Goal: Feedback & Contribution: Contribute content

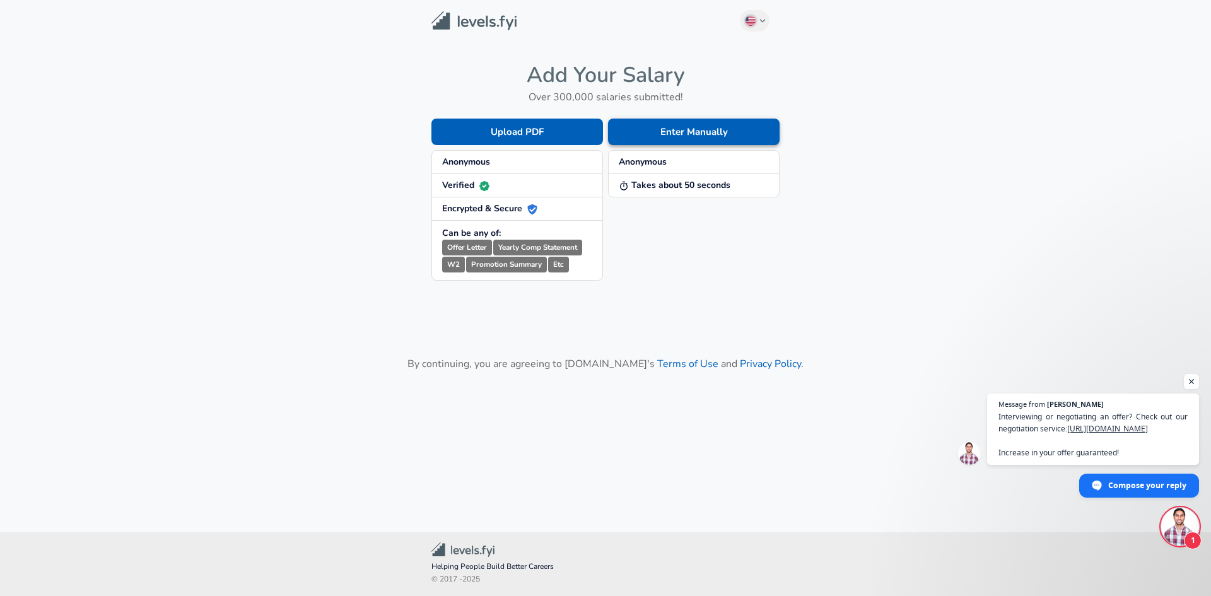
click at [675, 134] on button "Enter Manually" at bounding box center [694, 132] width 172 height 26
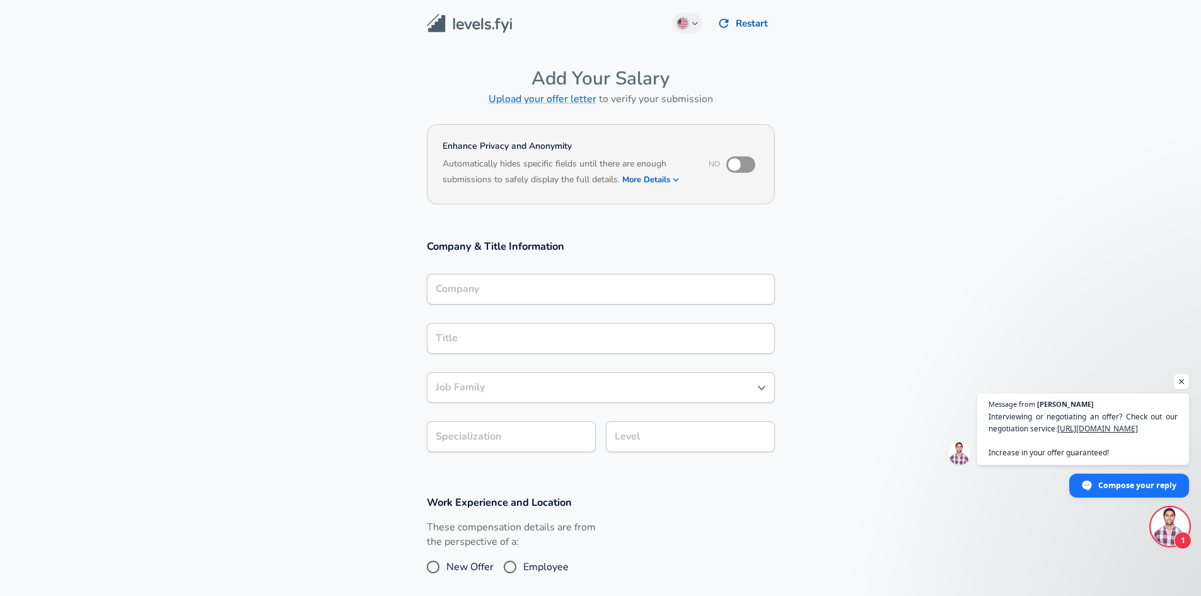
click at [515, 295] on div "Company" at bounding box center [601, 289] width 348 height 31
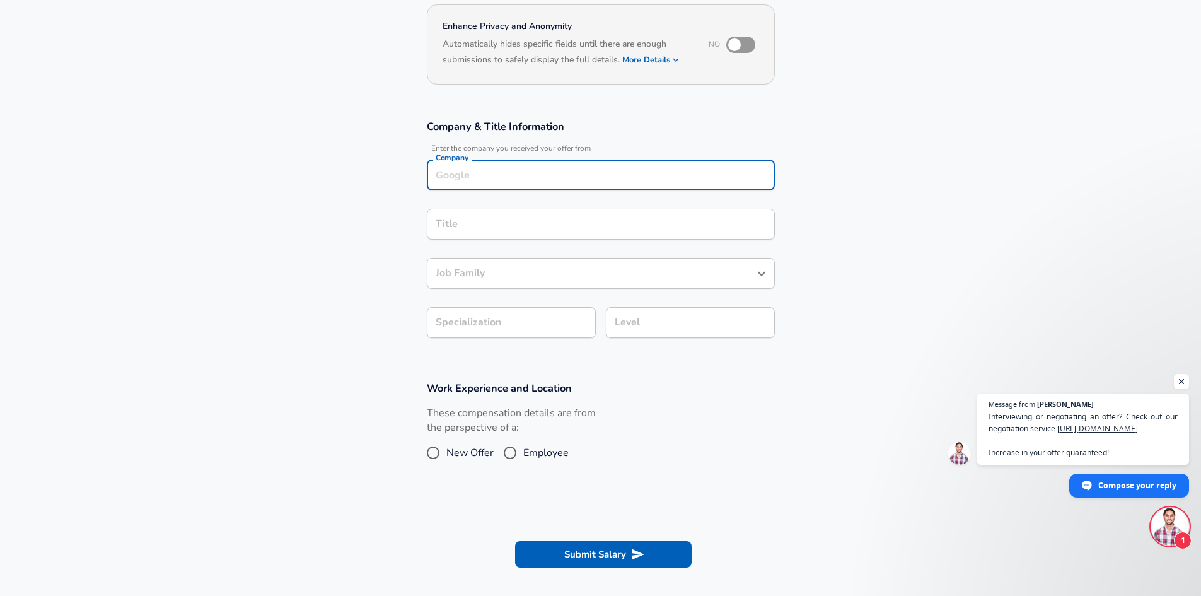
scroll to position [139, 0]
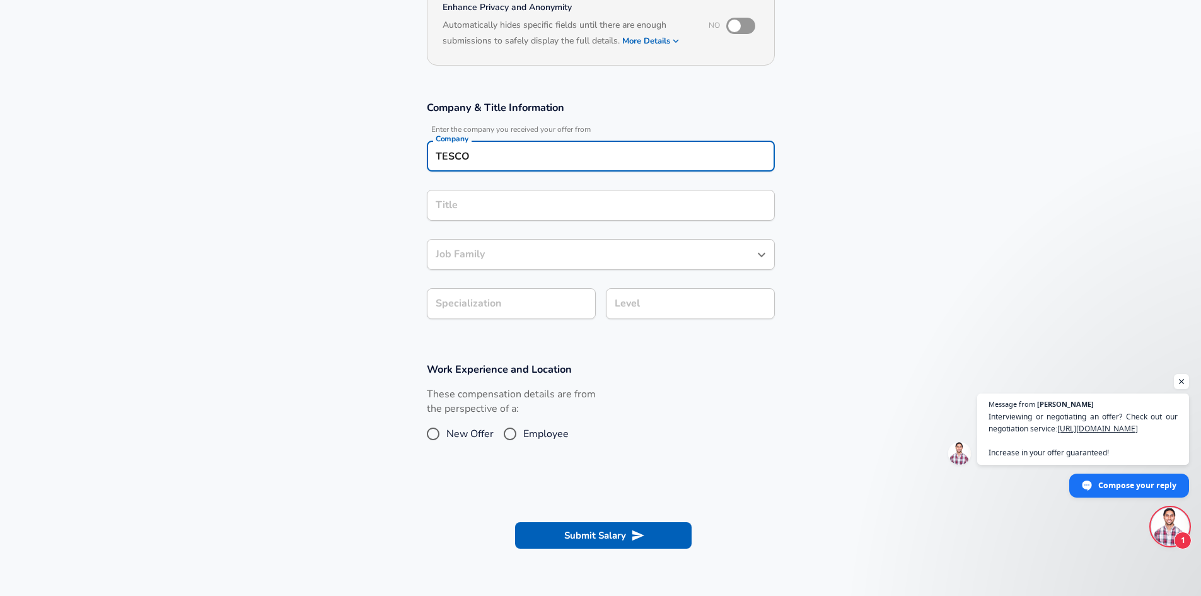
type input "TESCO"
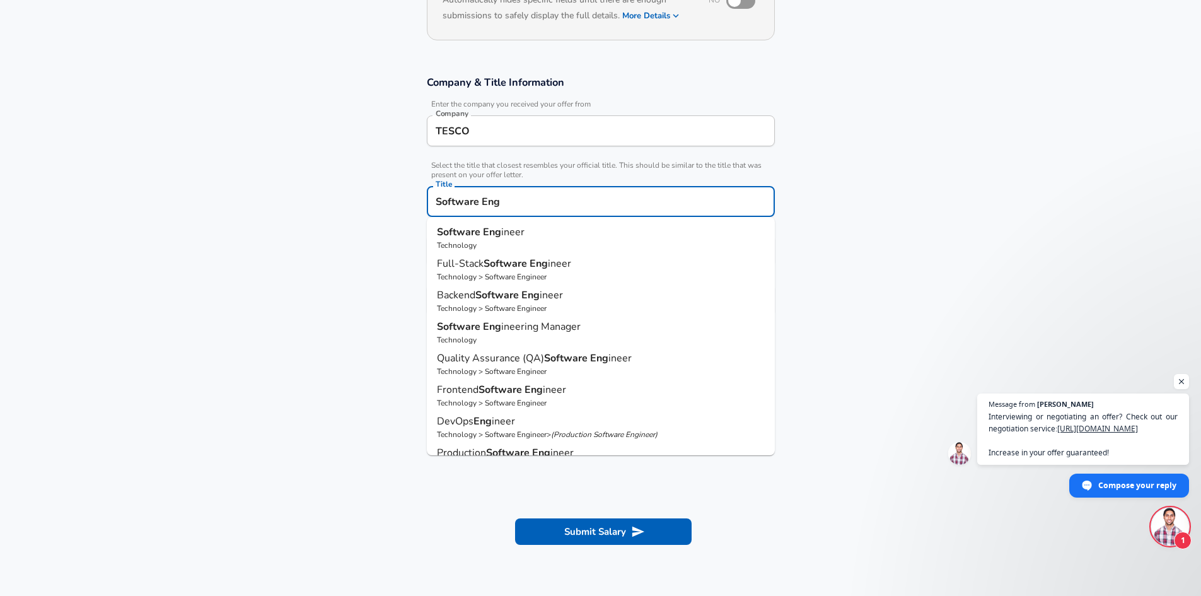
click at [530, 223] on li "Software Eng ineer Technology" at bounding box center [601, 238] width 348 height 32
type input "Software Engineer"
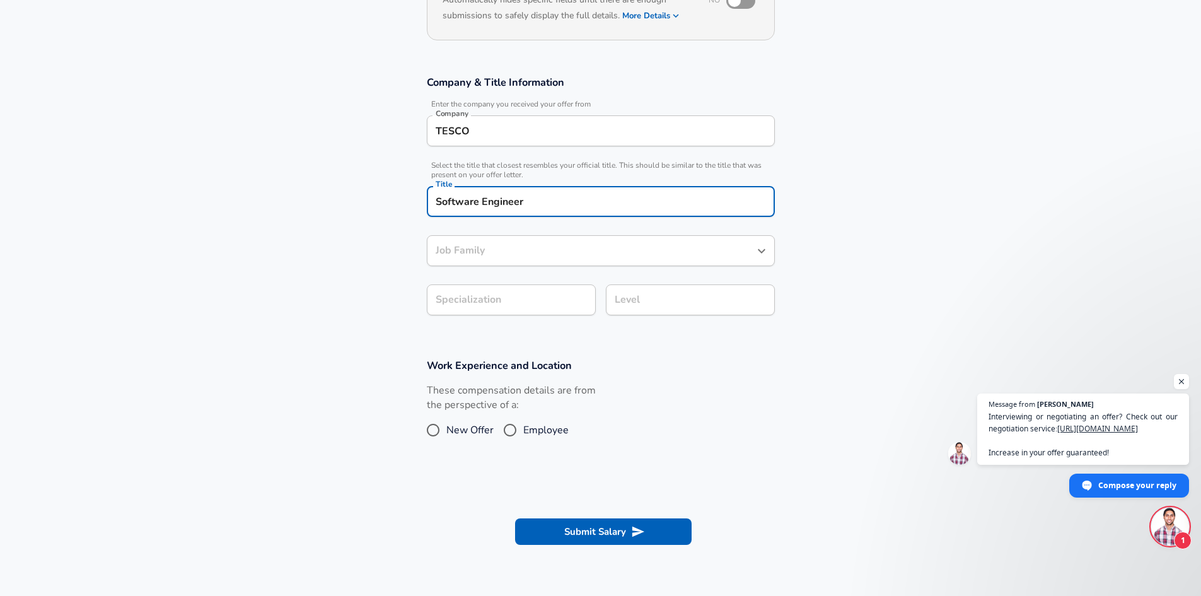
type input "Software Engineer"
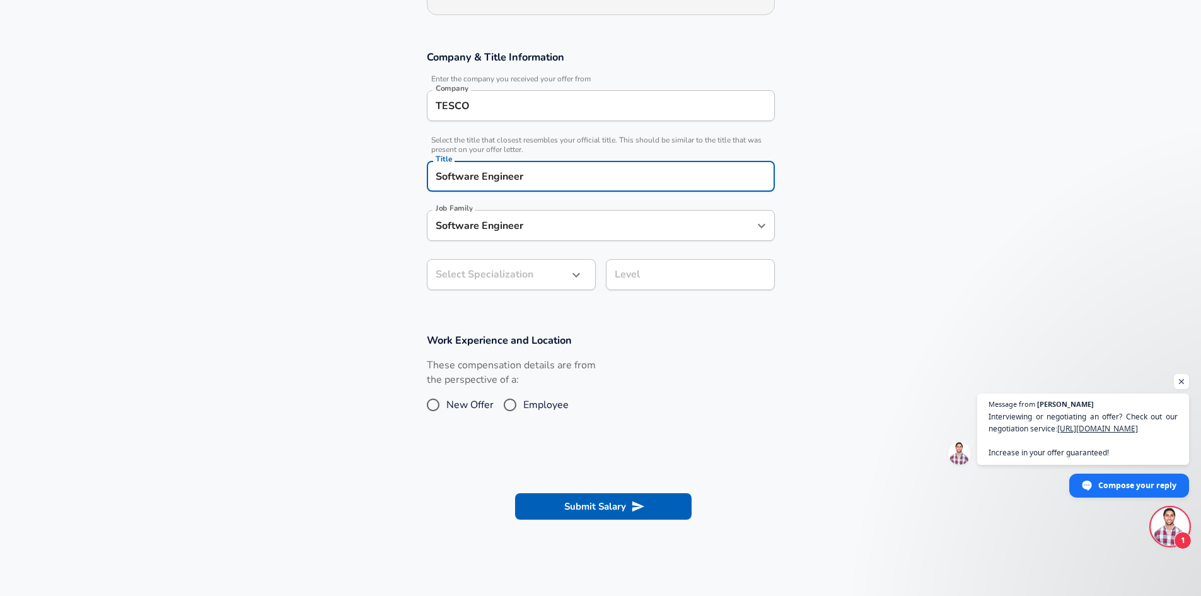
click at [509, 235] on input "Software Engineer" at bounding box center [592, 226] width 318 height 20
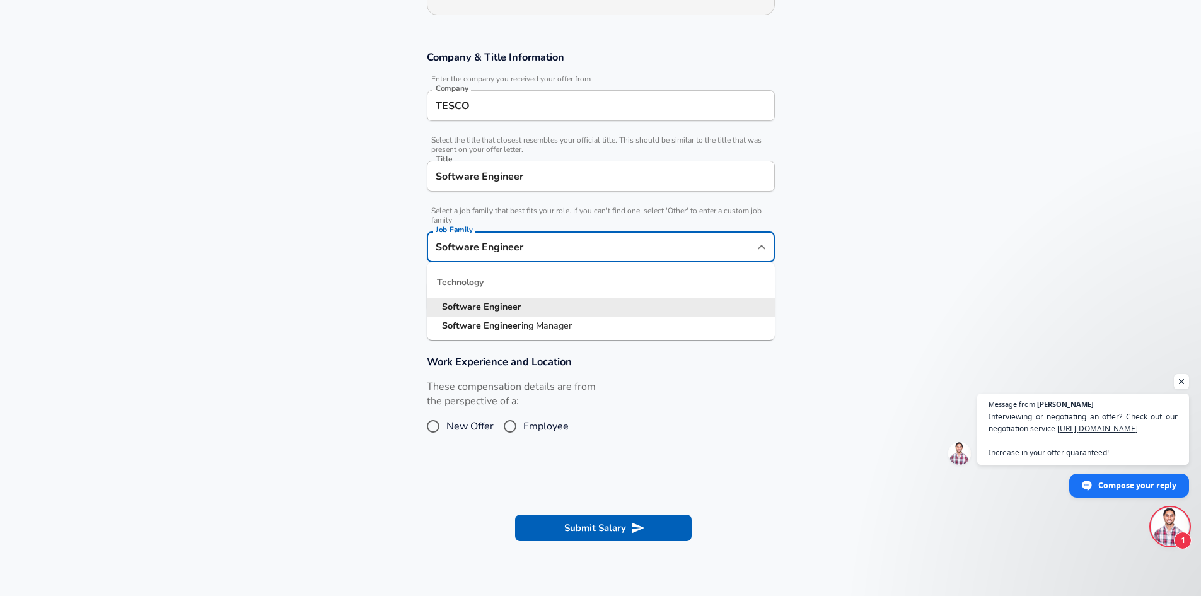
click at [377, 235] on section "Company & Title Information Enter the company you received your offer from Comp…" at bounding box center [600, 187] width 1201 height 305
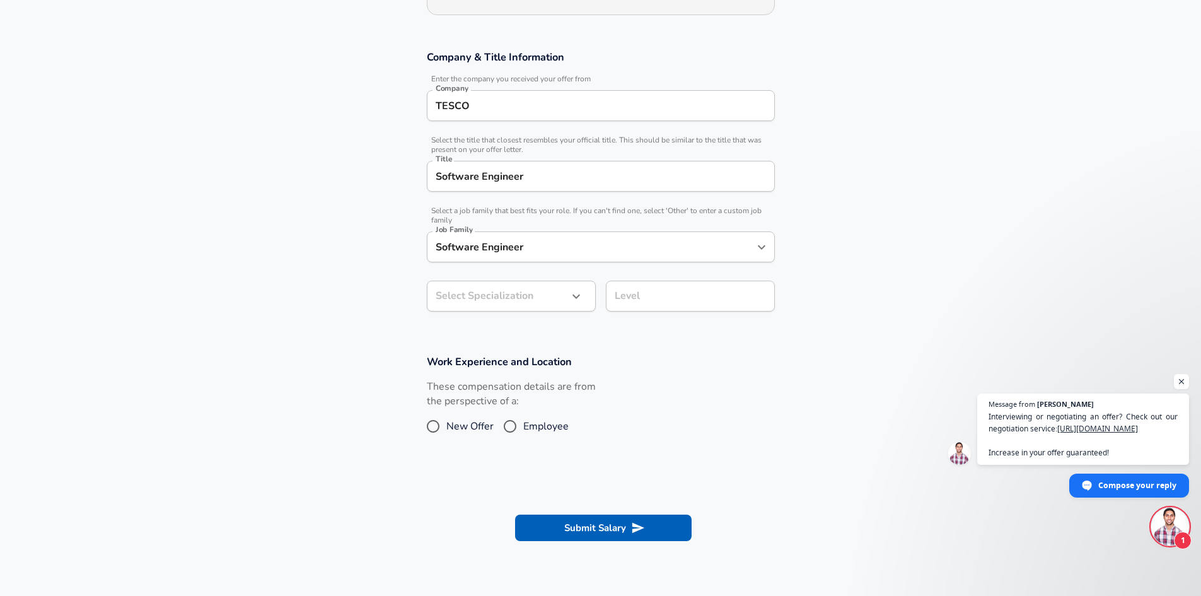
scroll to position [227, 0]
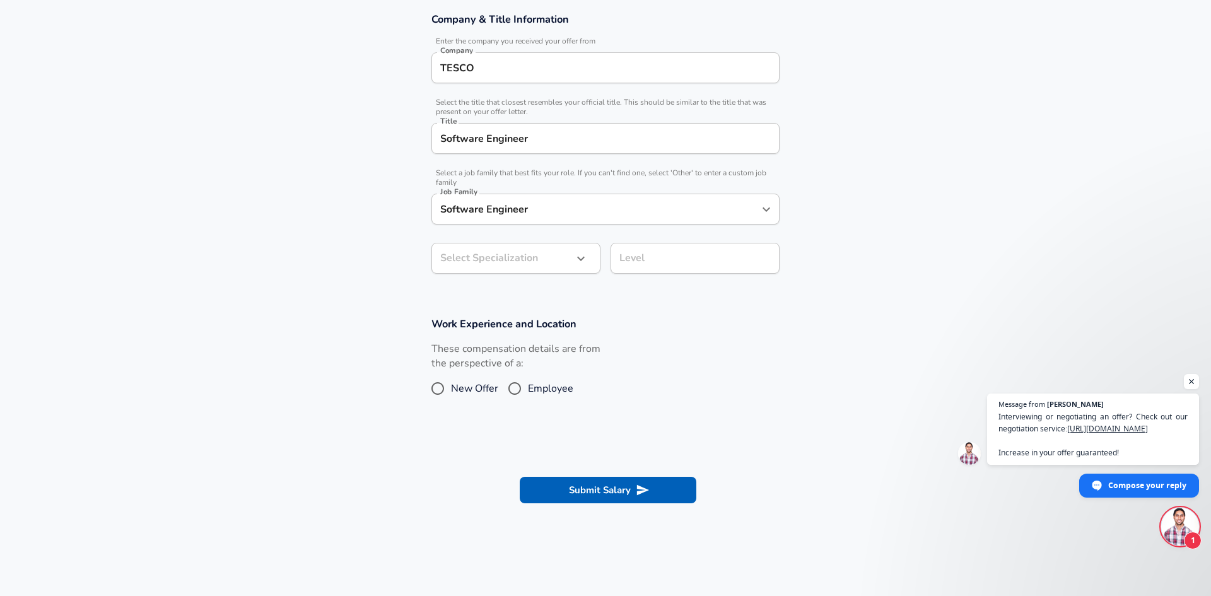
click at [489, 300] on body "We value your privacy We use cookies to enhance your browsing experience, serve…" at bounding box center [605, 71] width 1211 height 596
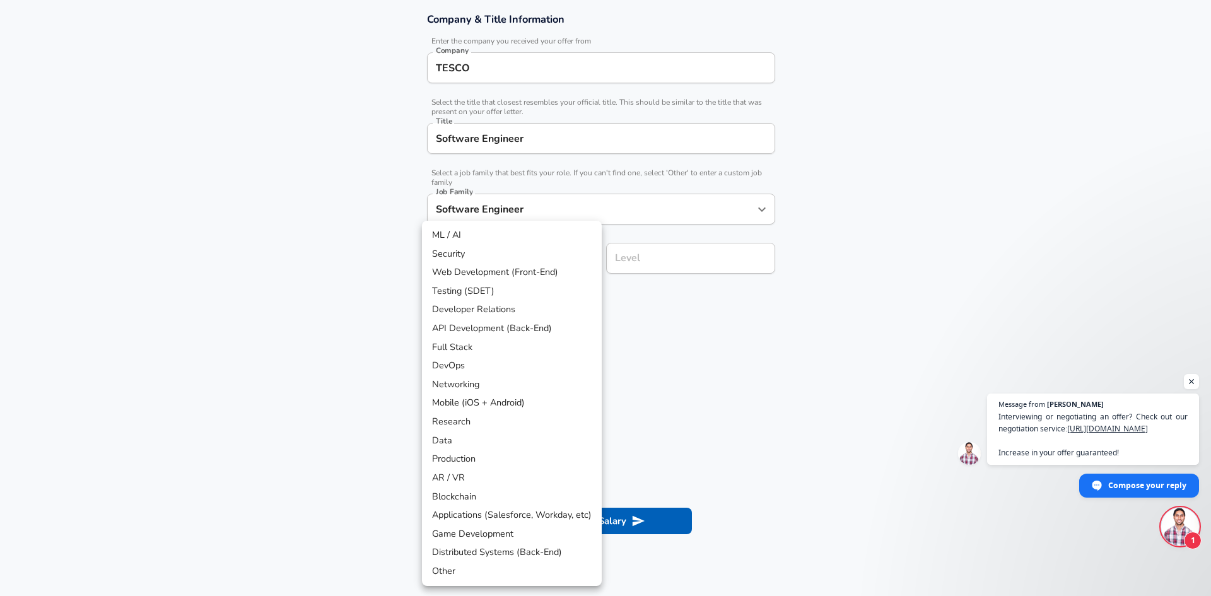
click at [496, 350] on li "Full Stack" at bounding box center [512, 347] width 180 height 19
type input "Full Stack"
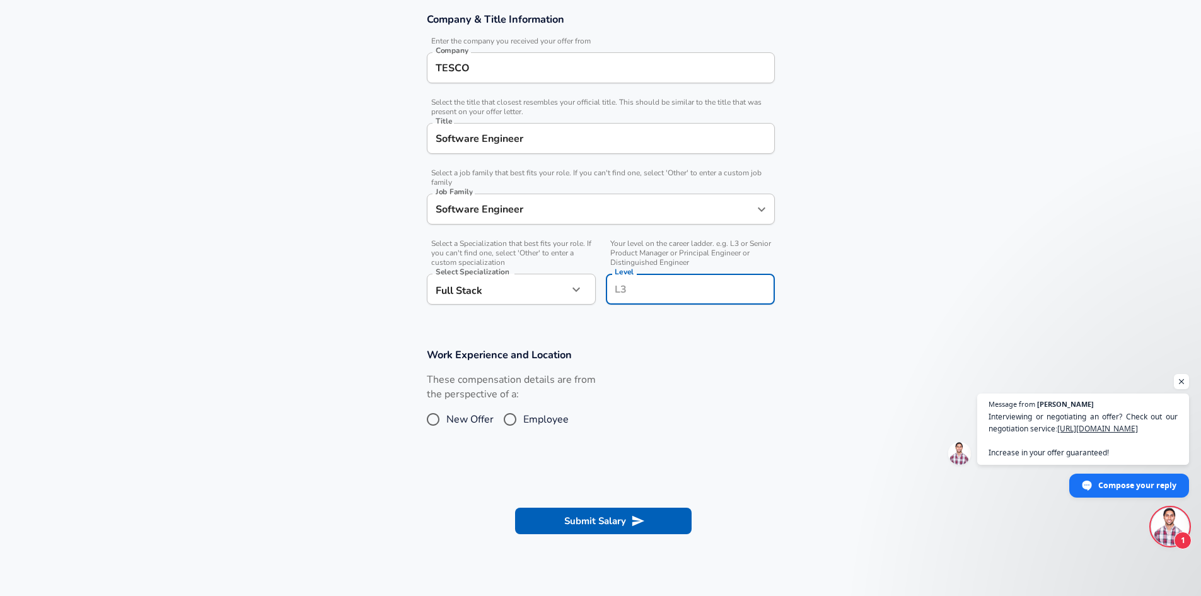
click at [671, 279] on input "Level" at bounding box center [691, 289] width 158 height 20
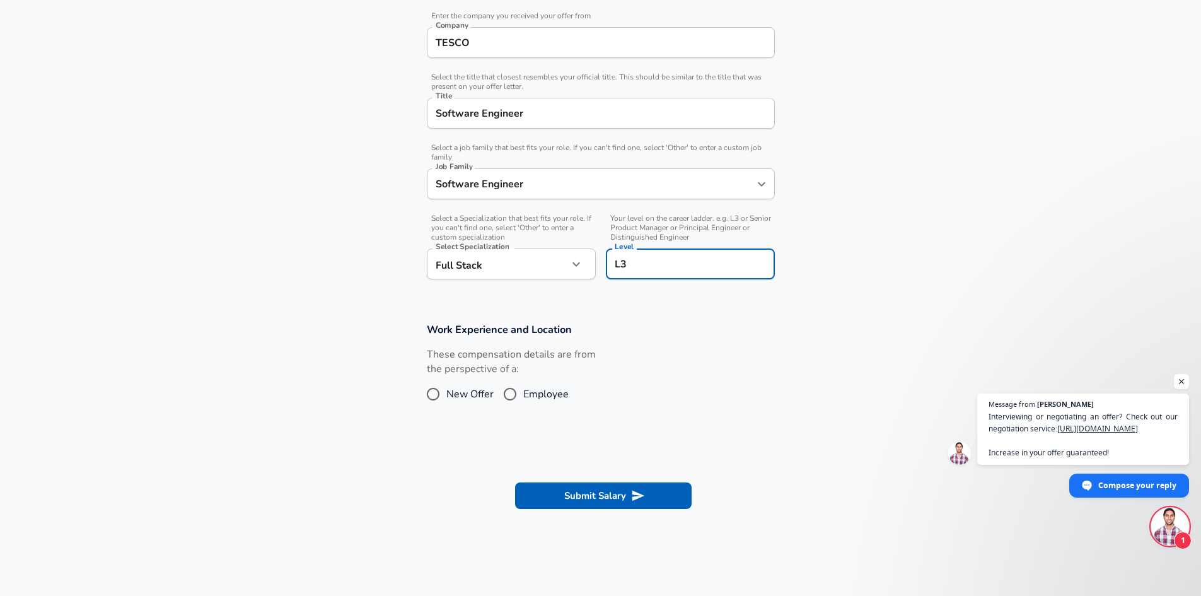
type input "L3"
click at [525, 395] on span "Employee" at bounding box center [545, 394] width 45 height 15
click at [523, 395] on input "Employee" at bounding box center [510, 394] width 26 height 20
radio input "true"
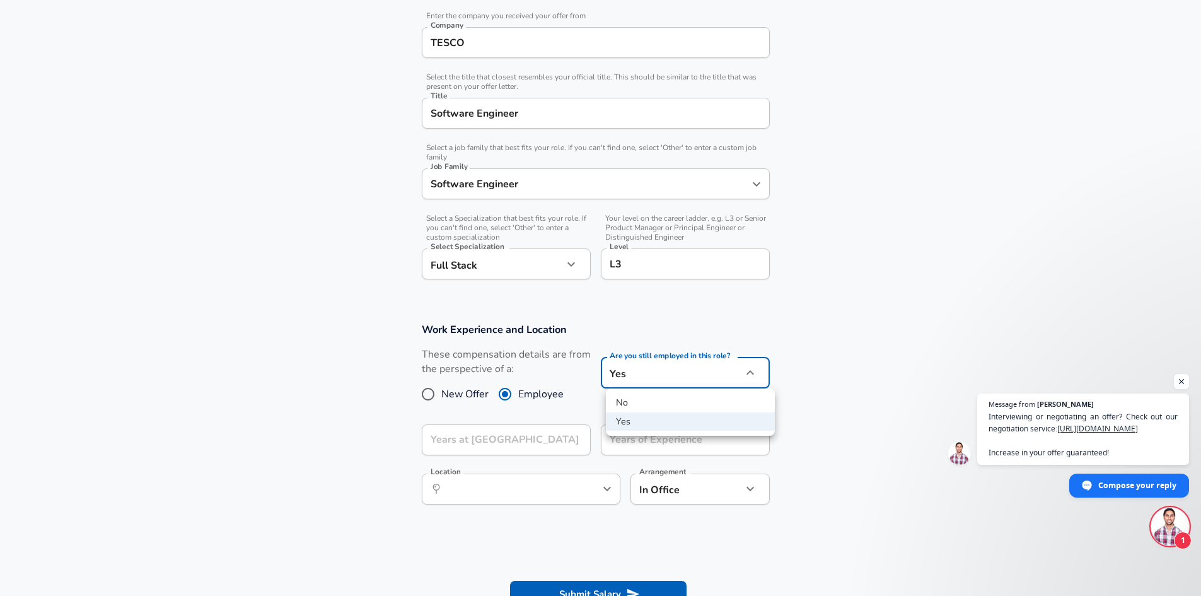
click at [658, 344] on body "We value your privacy We use cookies to enhance your browsing experience, serve…" at bounding box center [600, 46] width 1201 height 596
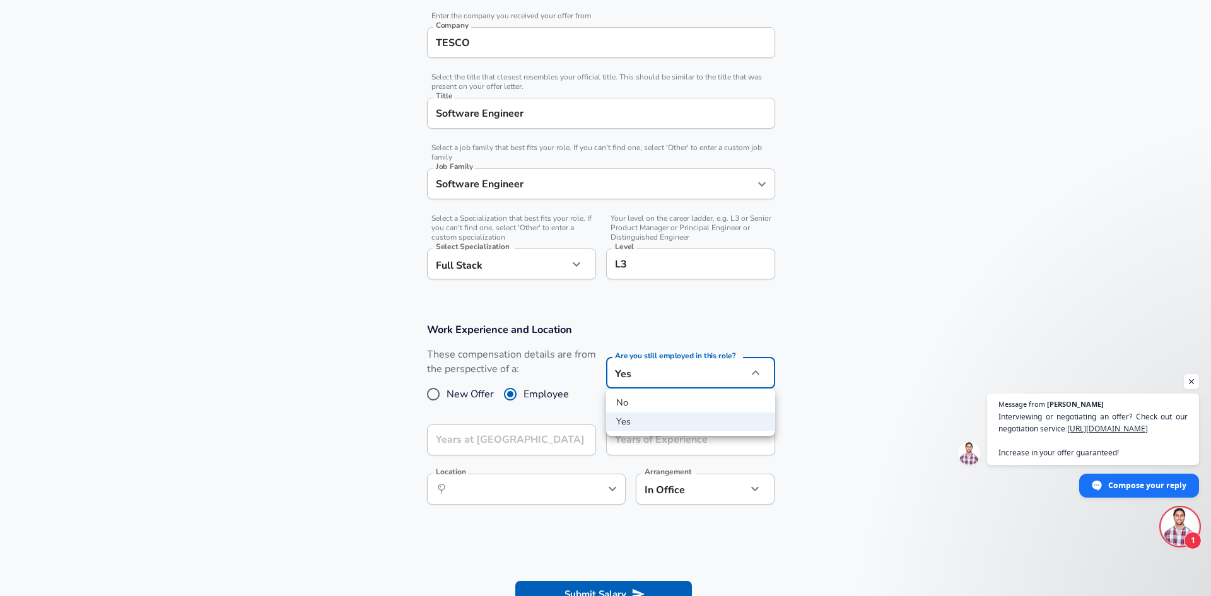
click at [578, 412] on div at bounding box center [605, 298] width 1211 height 596
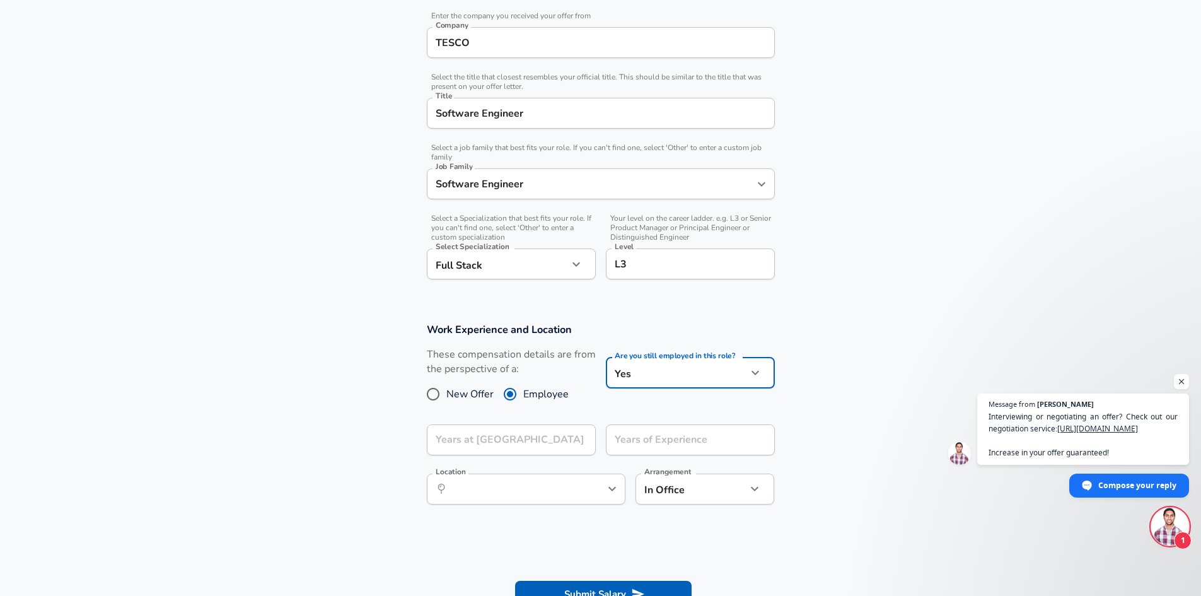
click at [515, 40] on input "TESCO" at bounding box center [601, 43] width 337 height 20
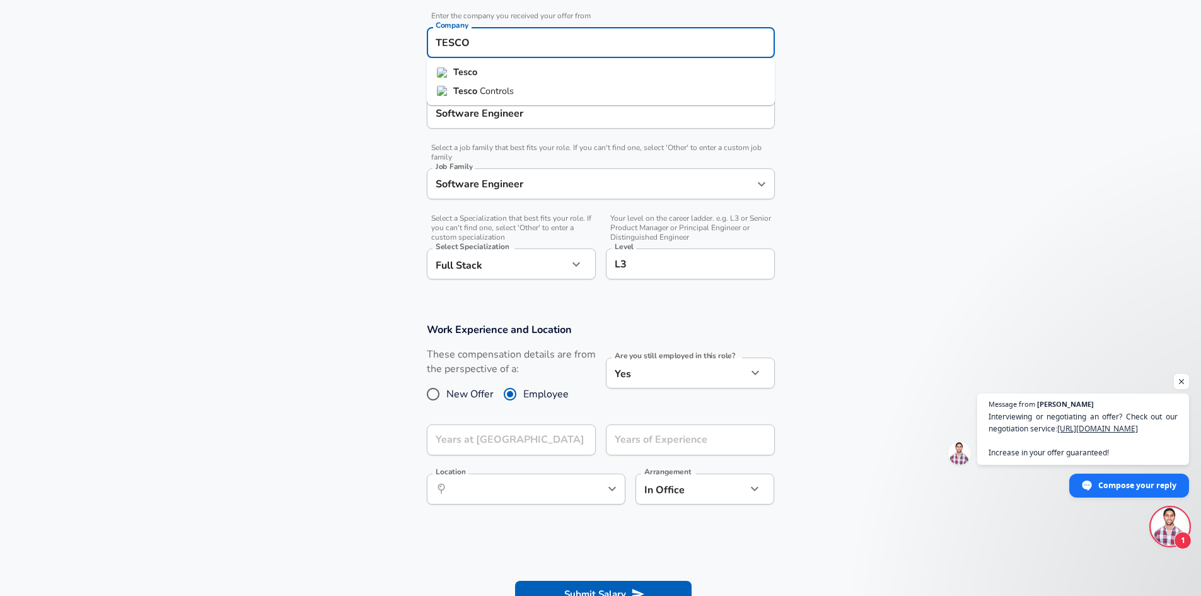
click at [515, 40] on input "TESCO" at bounding box center [601, 43] width 337 height 20
click at [492, 69] on li "Tesco" at bounding box center [601, 72] width 348 height 19
type input "Tesco"
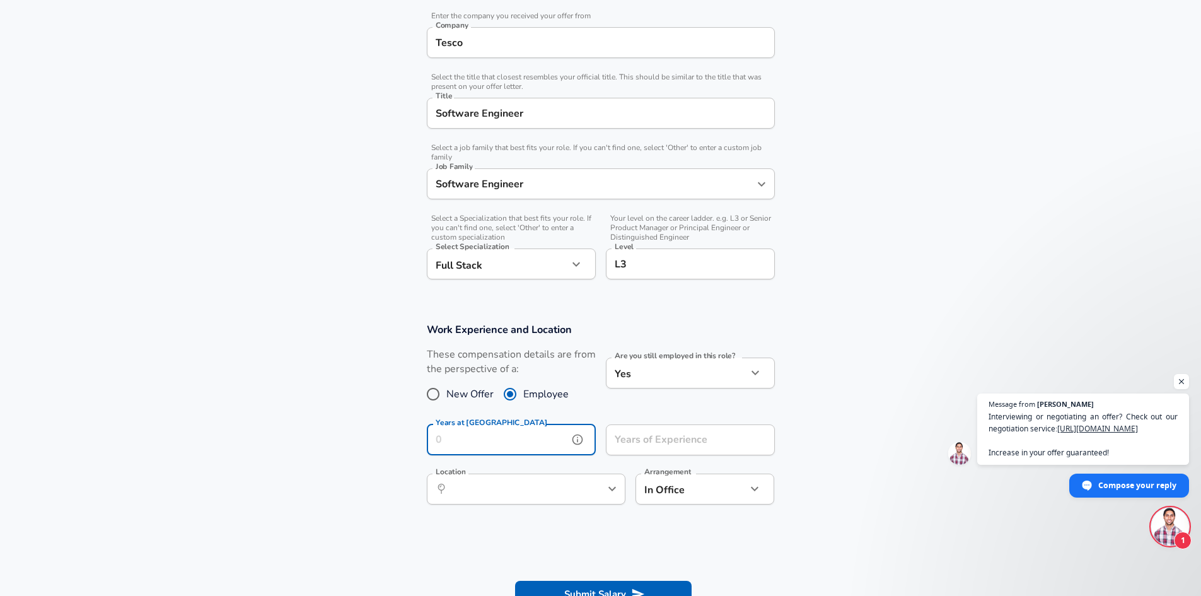
click at [482, 430] on input "Years at [GEOGRAPHIC_DATA]" at bounding box center [497, 439] width 141 height 31
type input "1"
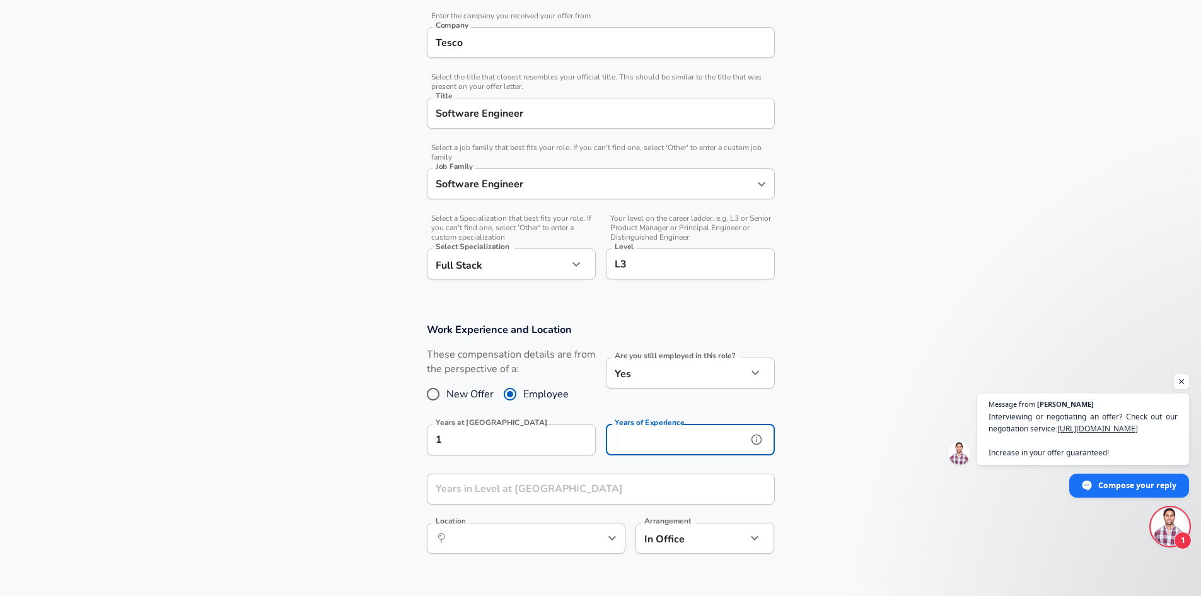
click at [658, 442] on input "Years of Experience" at bounding box center [676, 439] width 141 height 31
type input "6"
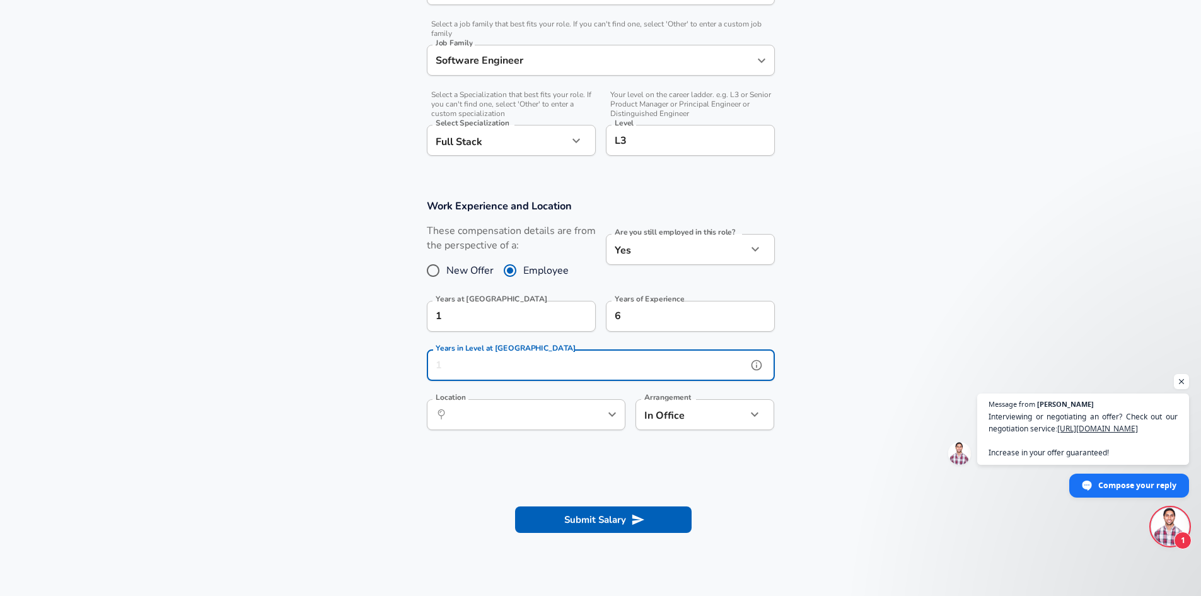
scroll to position [378, 0]
type input "1"
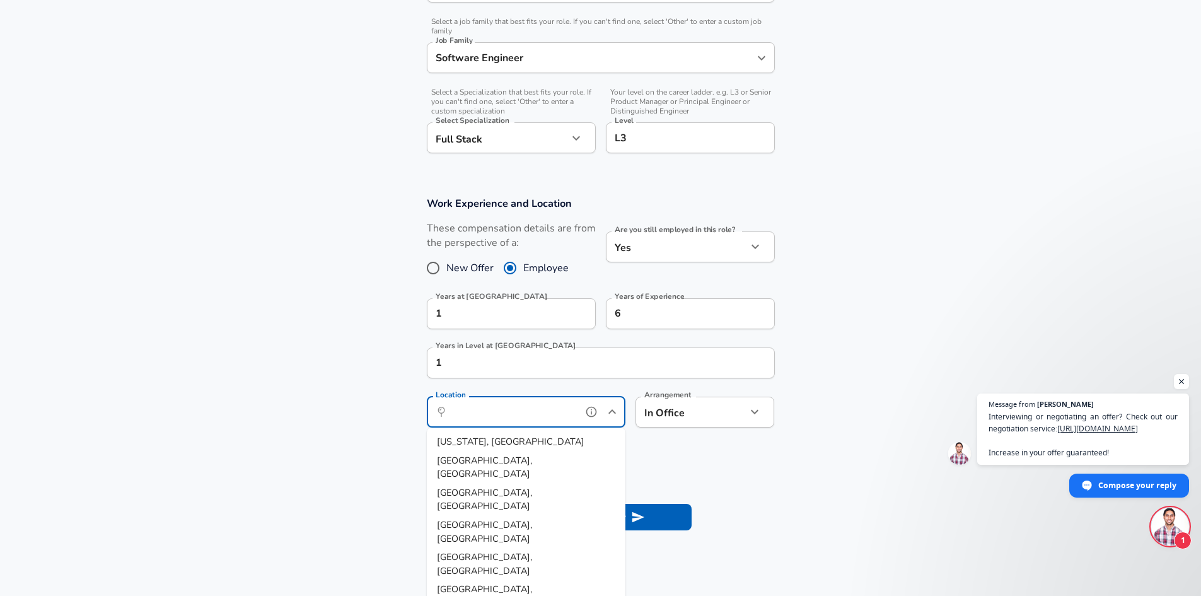
click at [503, 414] on input "Location" at bounding box center [512, 412] width 129 height 20
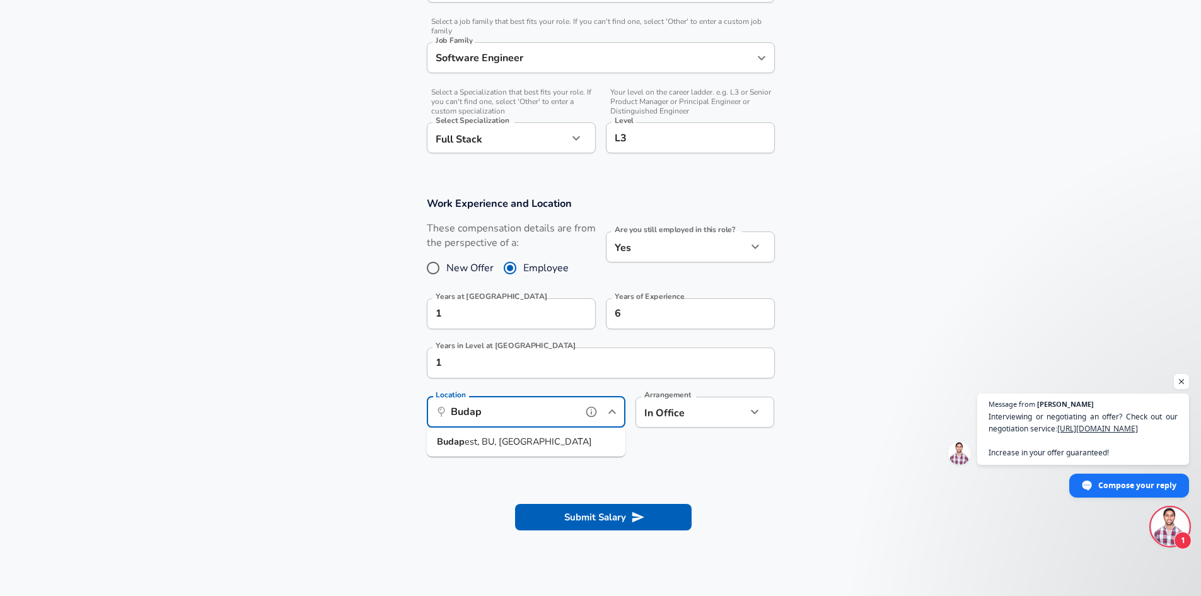
click at [521, 448] on span "Budap est, BU, [GEOGRAPHIC_DATA]" at bounding box center [514, 442] width 155 height 14
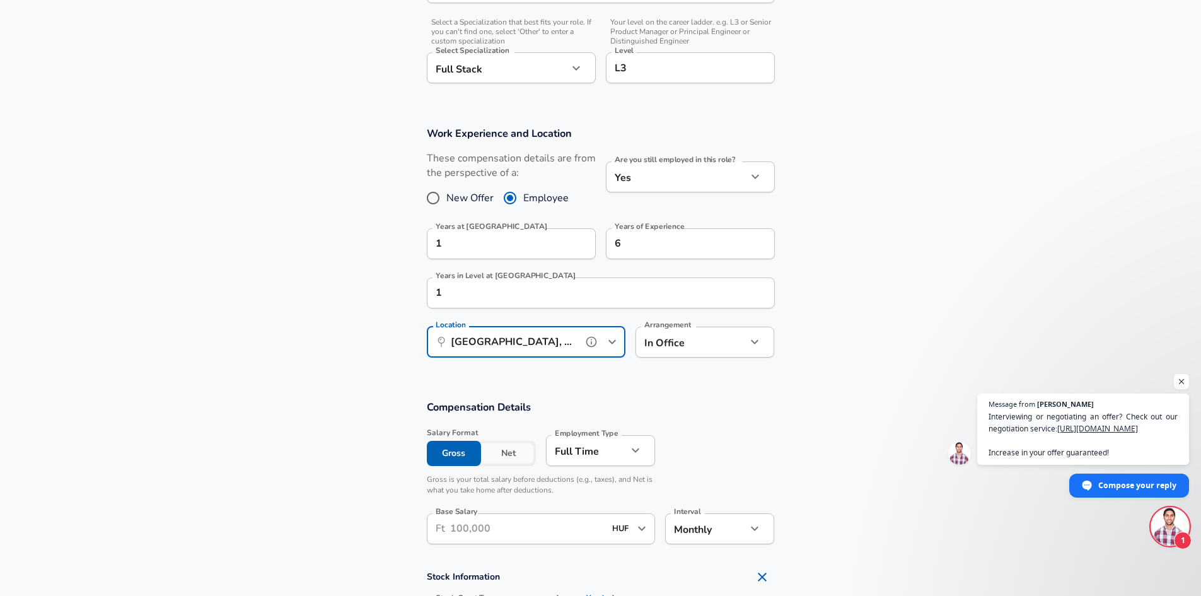
scroll to position [631, 0]
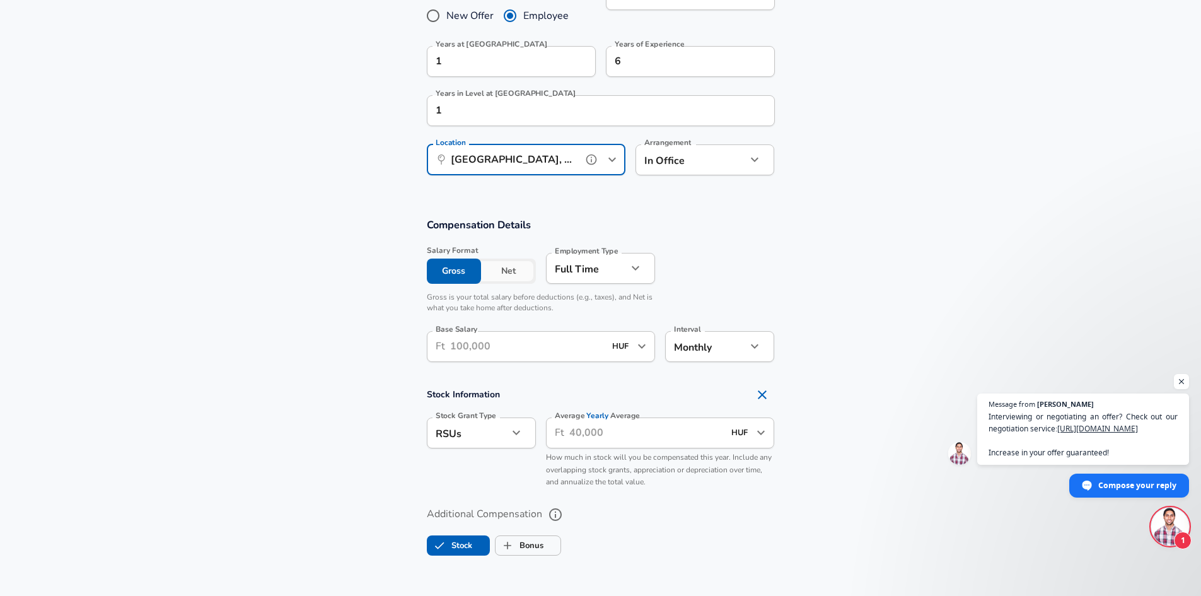
type input "[GEOGRAPHIC_DATA], BU, [GEOGRAPHIC_DATA]"
click at [518, 351] on input "Base Salary" at bounding box center [527, 346] width 155 height 31
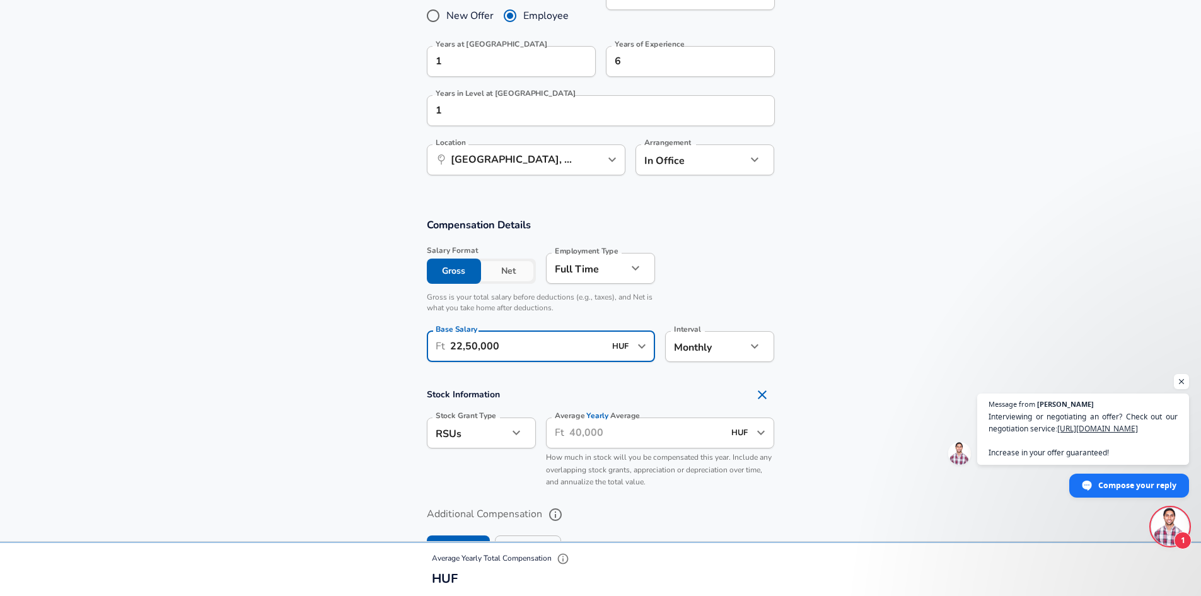
scroll to position [1, 0]
type input "22,50,000"
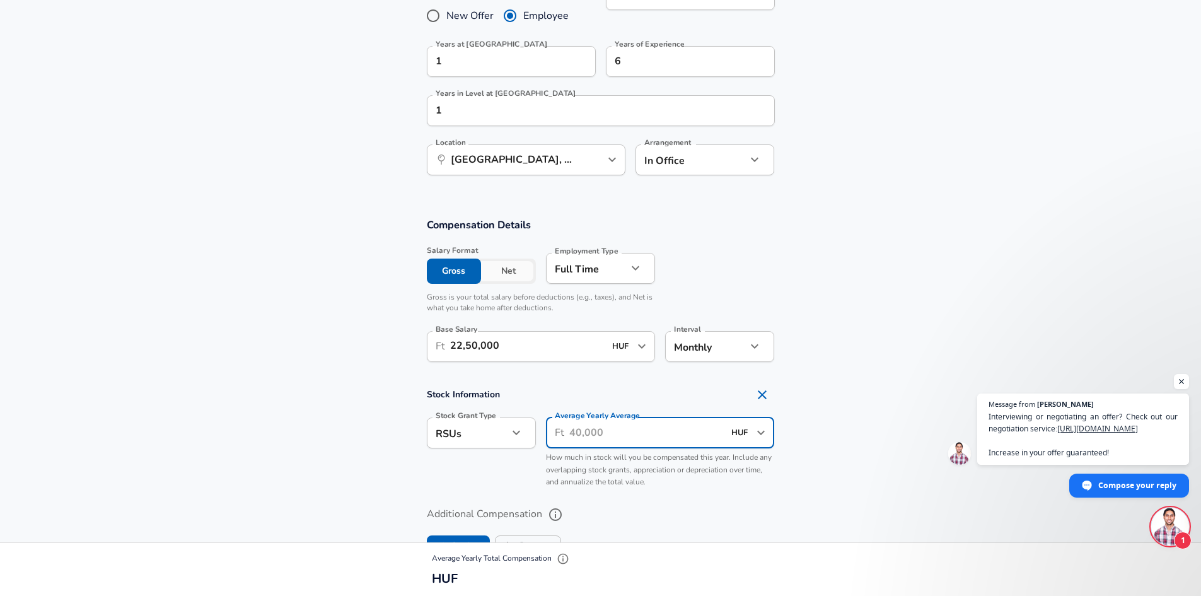
click at [597, 433] on input "Average Yearly Average" at bounding box center [646, 432] width 155 height 31
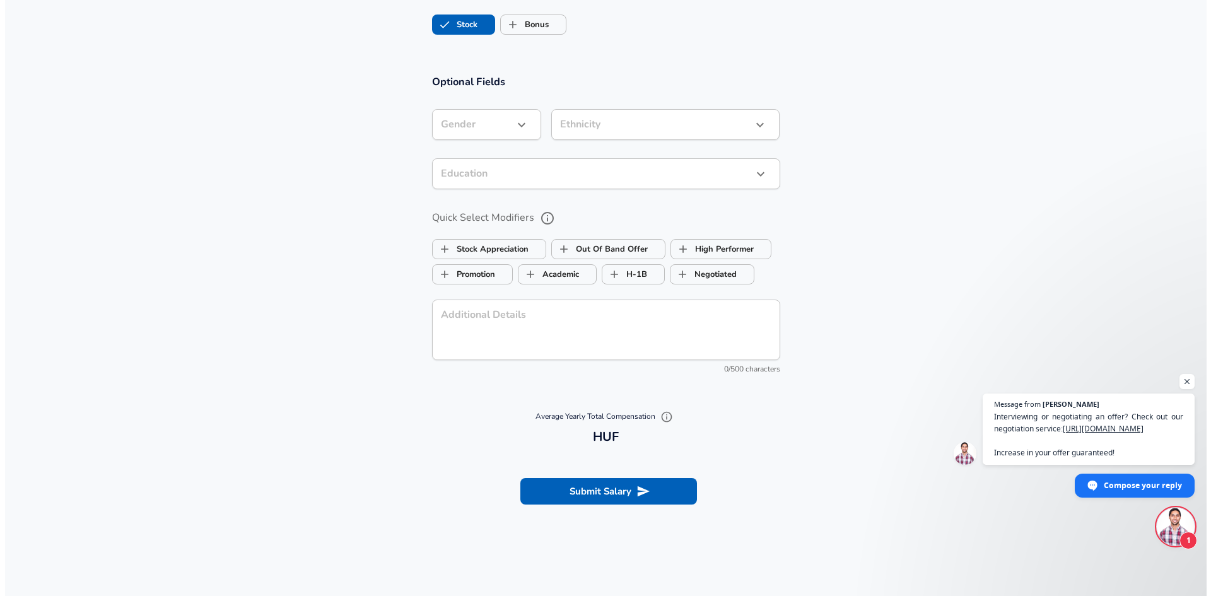
scroll to position [1324, 0]
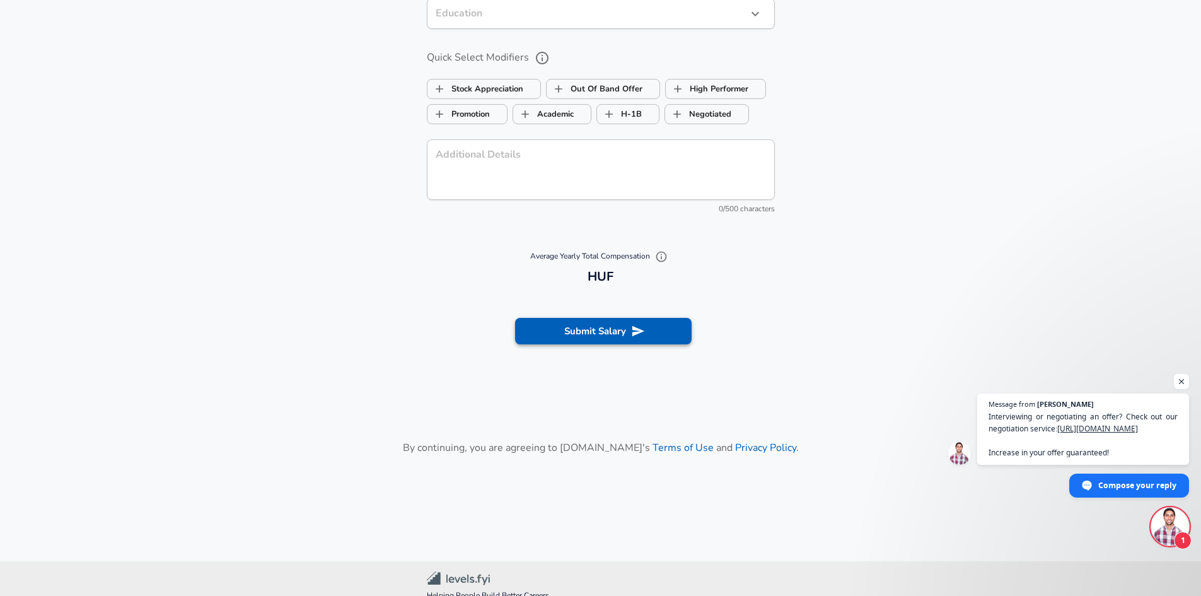
type input "0"
click at [624, 342] on button "Submit Salary" at bounding box center [603, 331] width 177 height 26
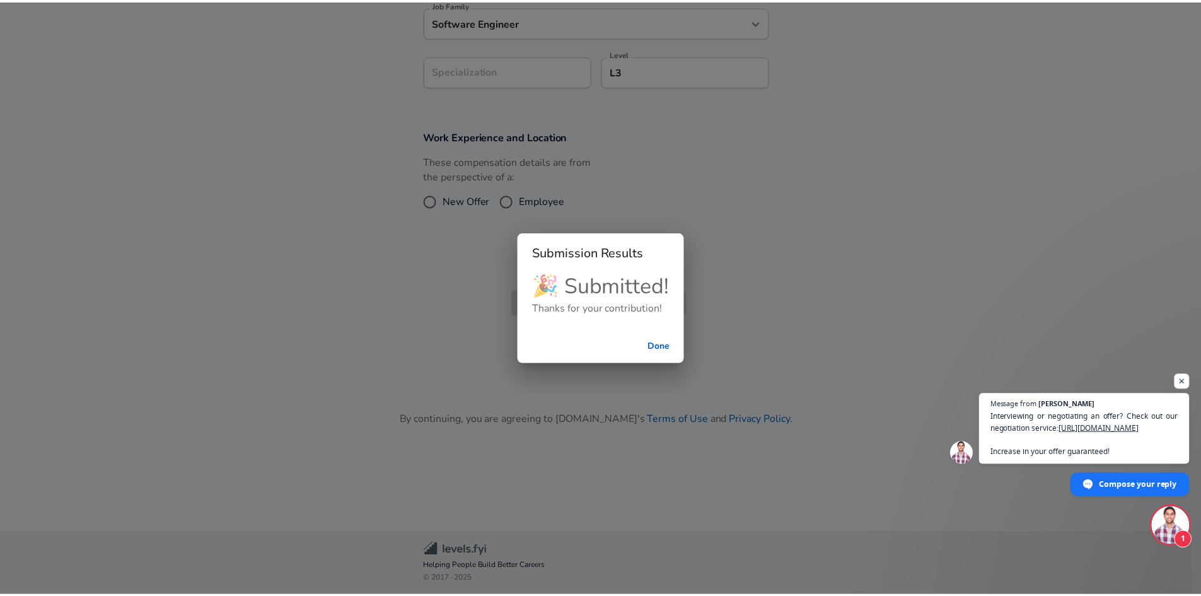
scroll to position [337, 0]
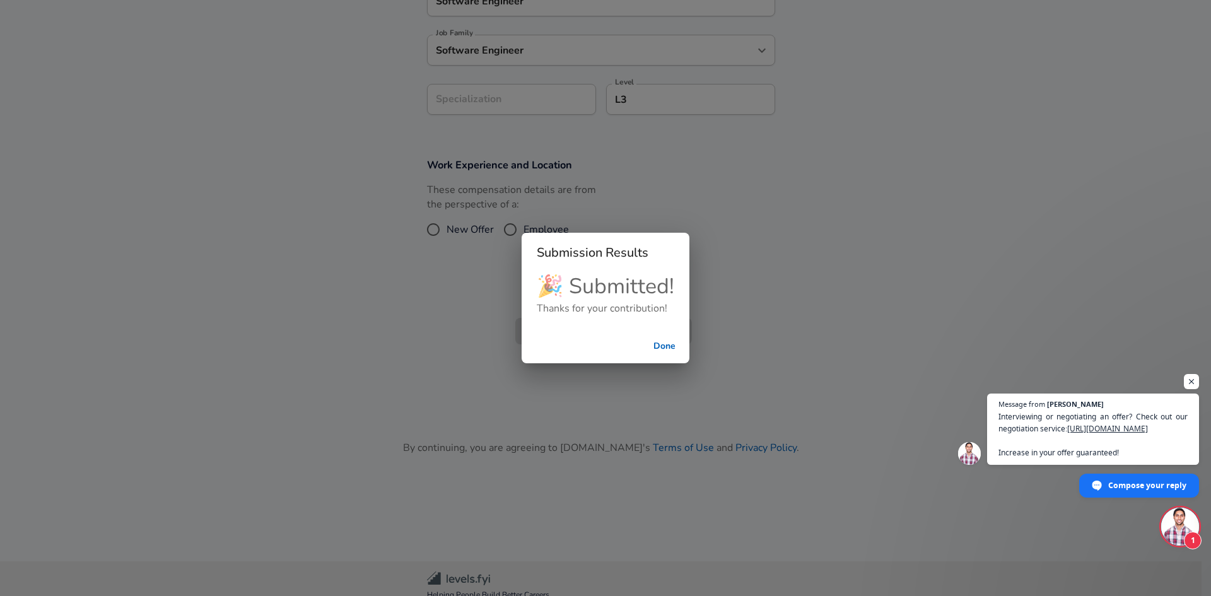
click at [680, 348] on button "Done" at bounding box center [664, 346] width 40 height 23
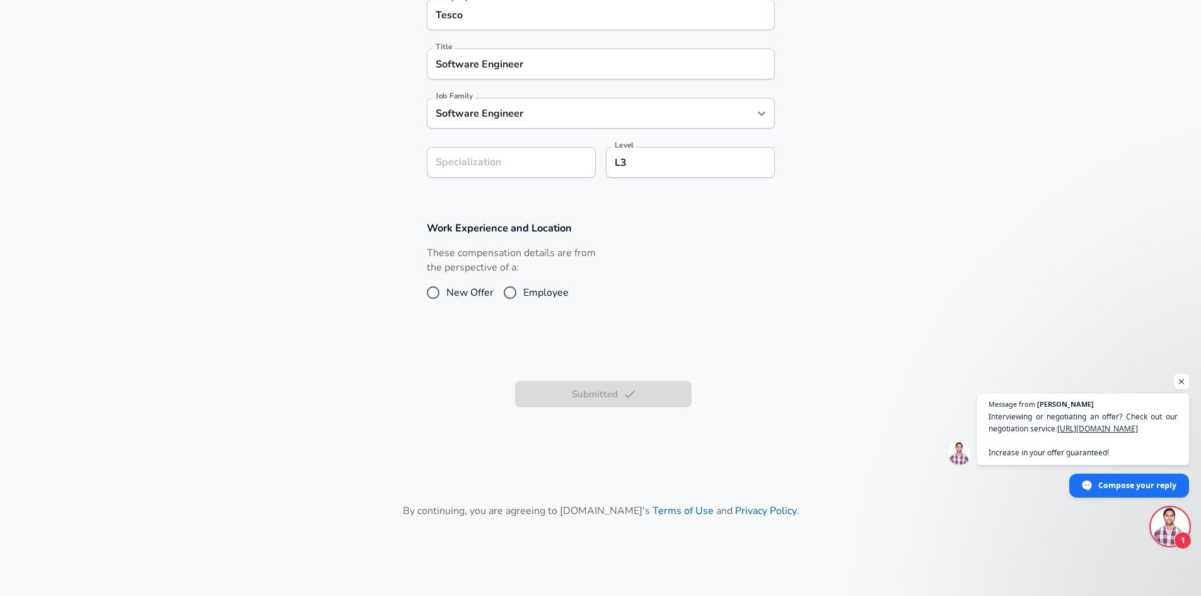
scroll to position [0, 0]
